Goal: Go to known website: Access a specific website the user already knows

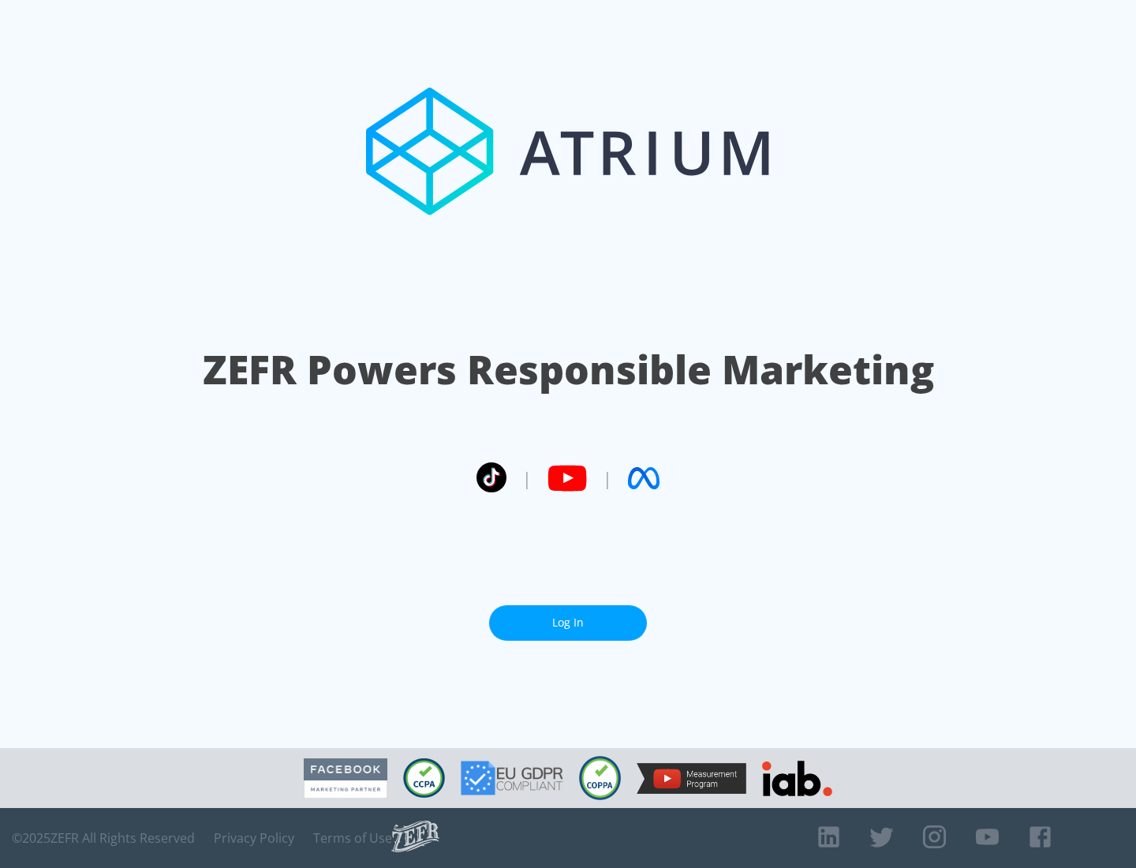
click at [568, 616] on link "Log In" at bounding box center [568, 622] width 158 height 35
